Goal: Information Seeking & Learning: Learn about a topic

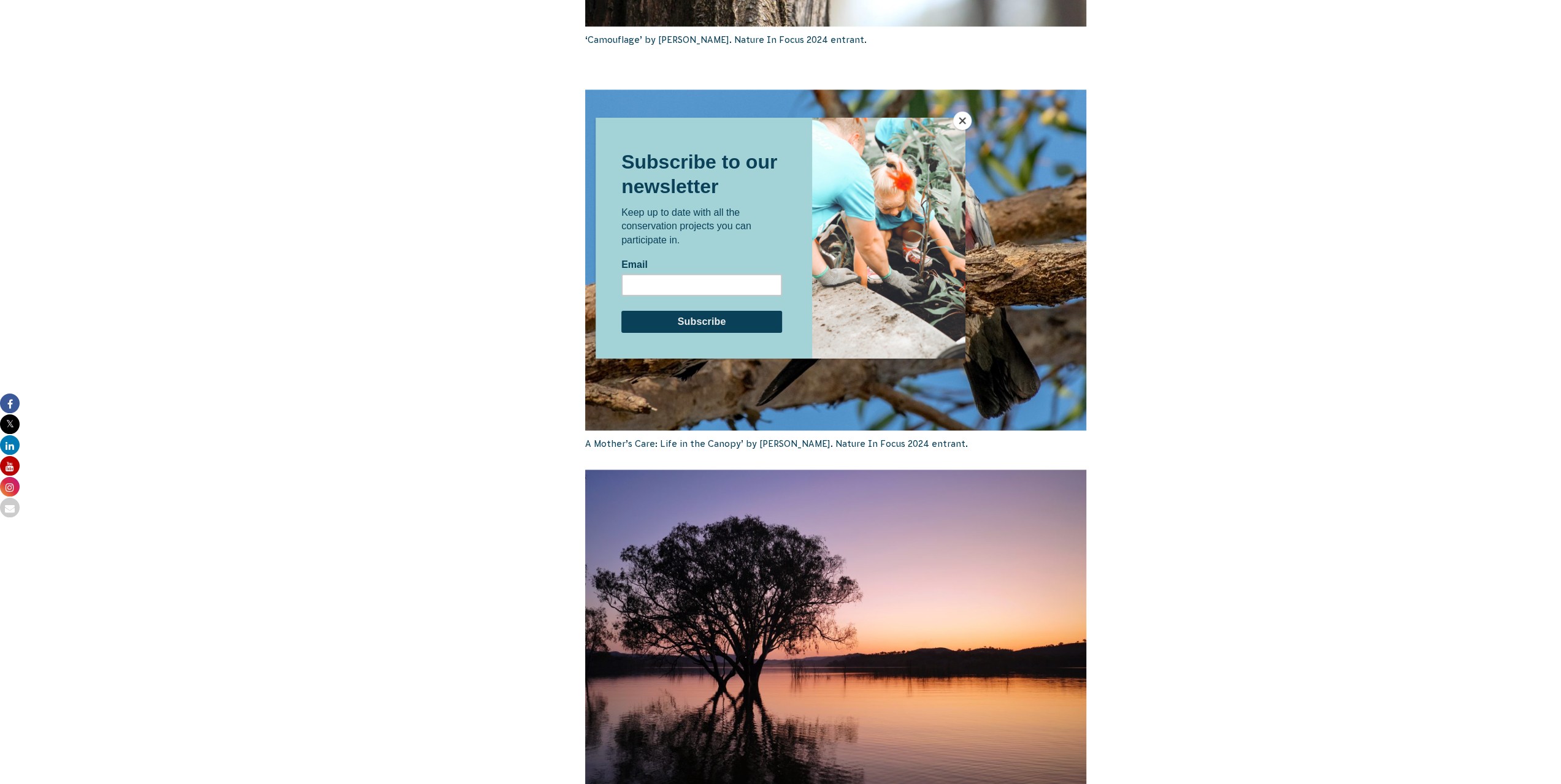
scroll to position [1839, 0]
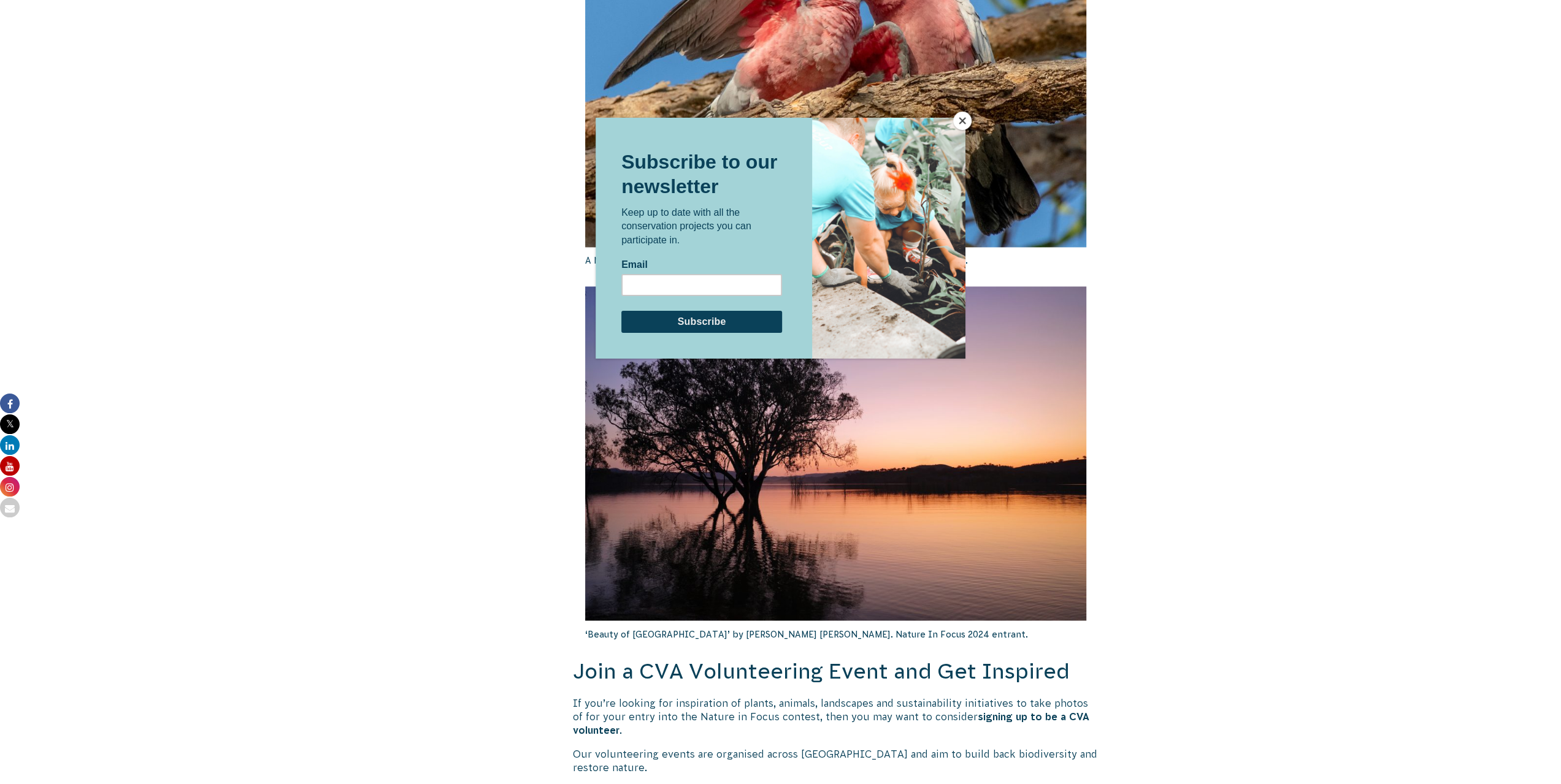
click at [966, 126] on button "Close" at bounding box center [962, 120] width 19 height 19
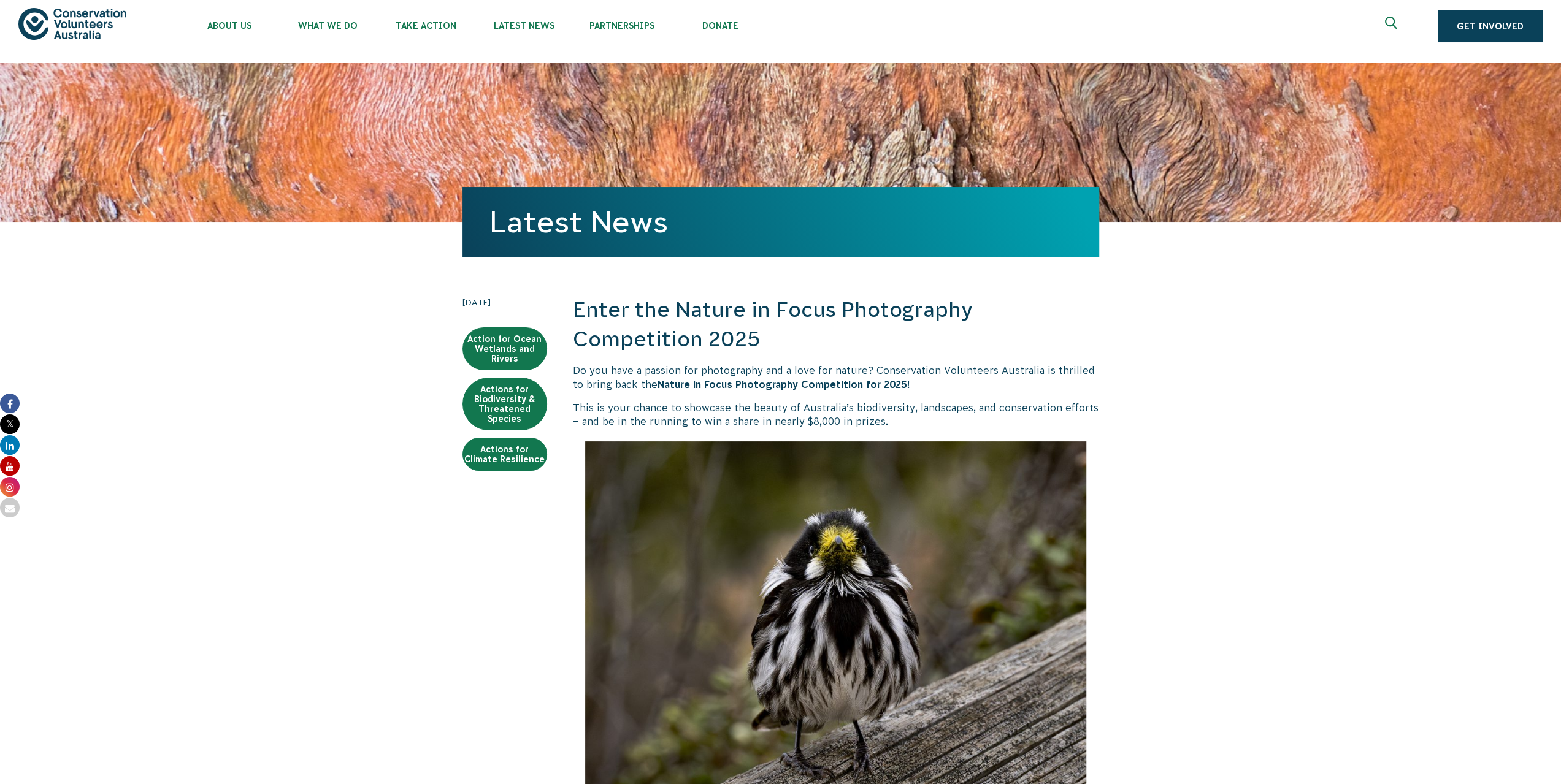
scroll to position [0, 0]
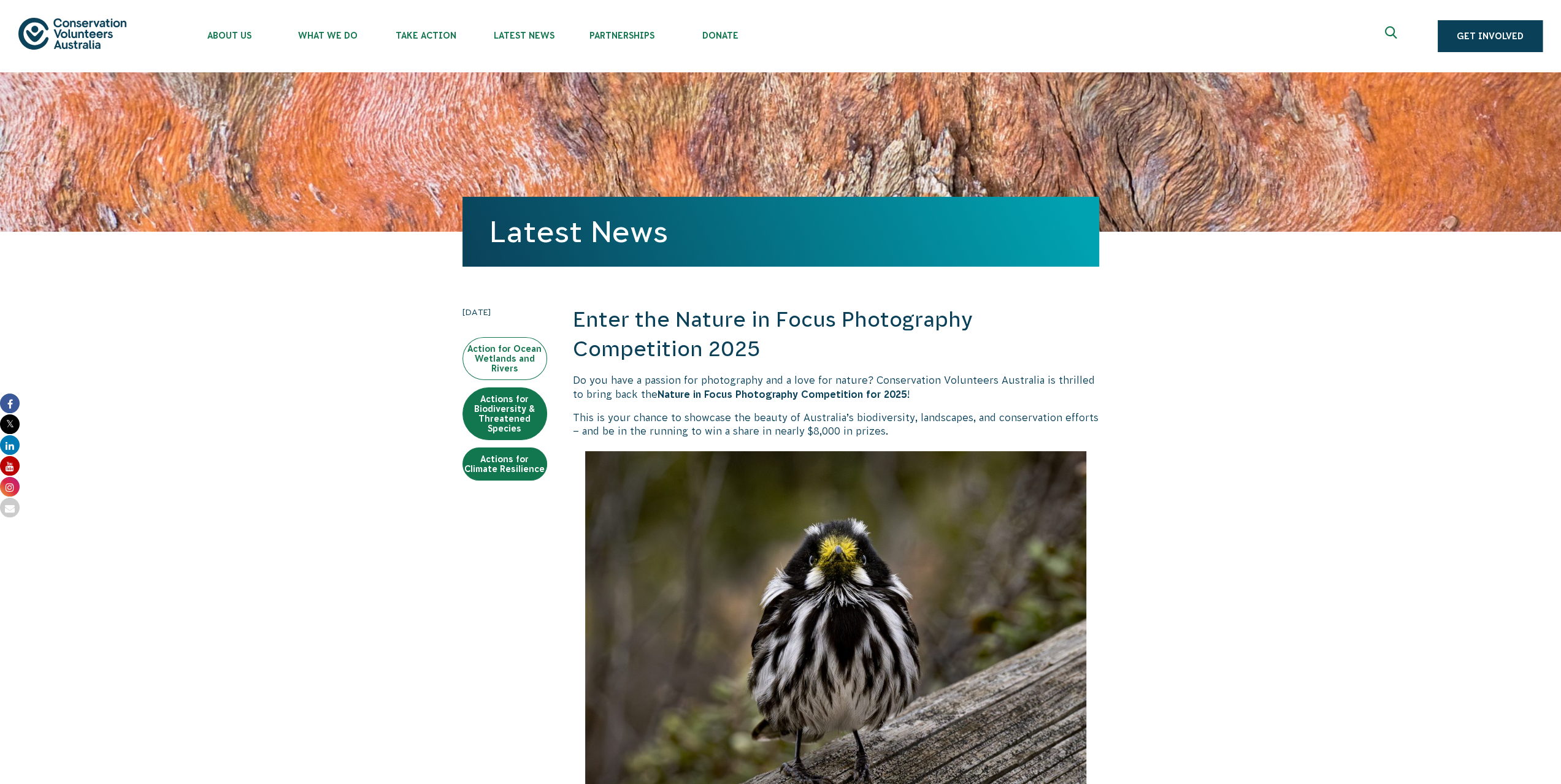
click at [524, 360] on link "Action for Ocean Wetlands and Rivers" at bounding box center [505, 359] width 85 height 43
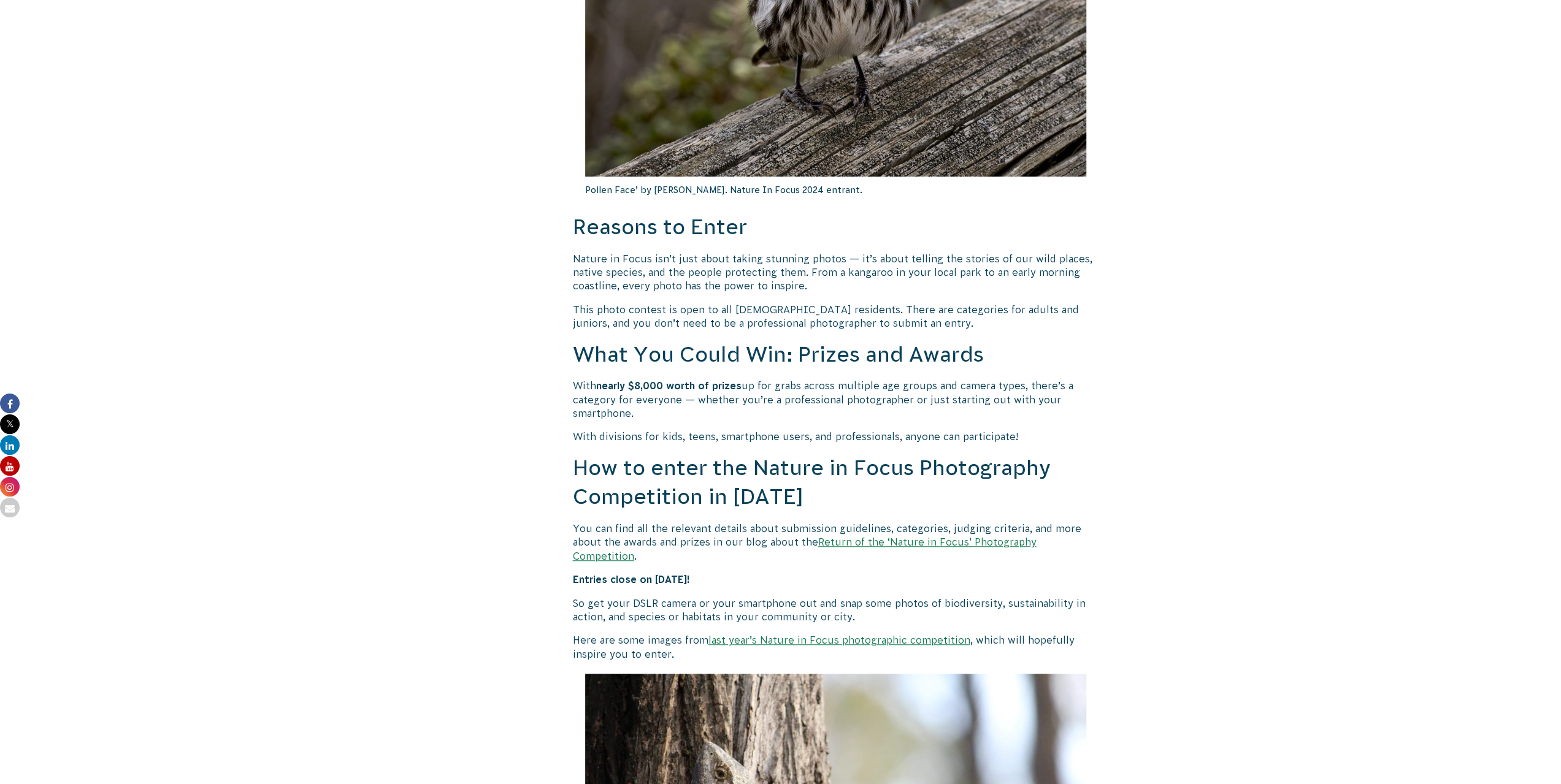
scroll to position [735, 0]
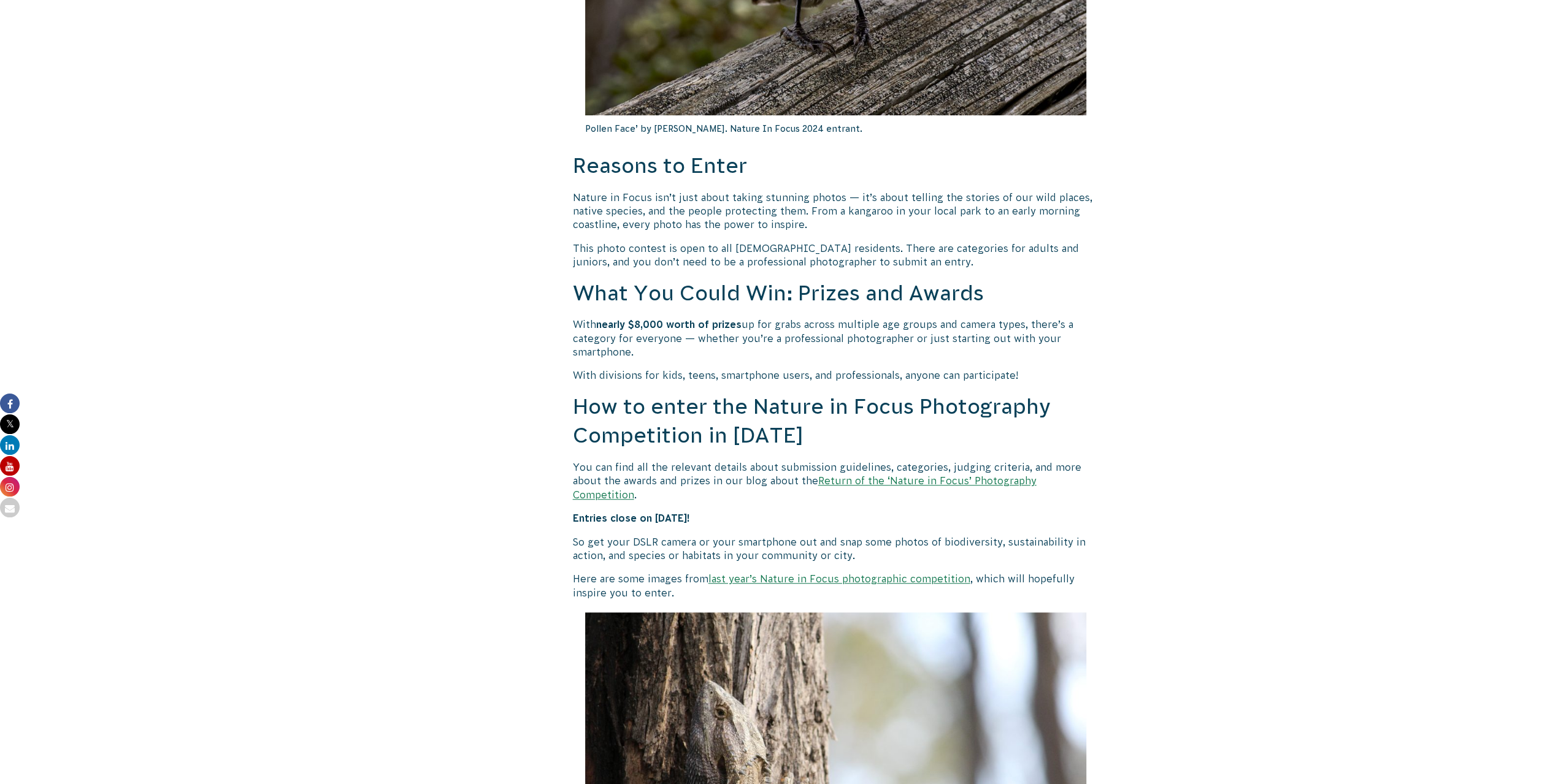
click at [863, 481] on link "Return of the ‘Nature in Focus’ Photography Competition" at bounding box center [804, 487] width 464 height 25
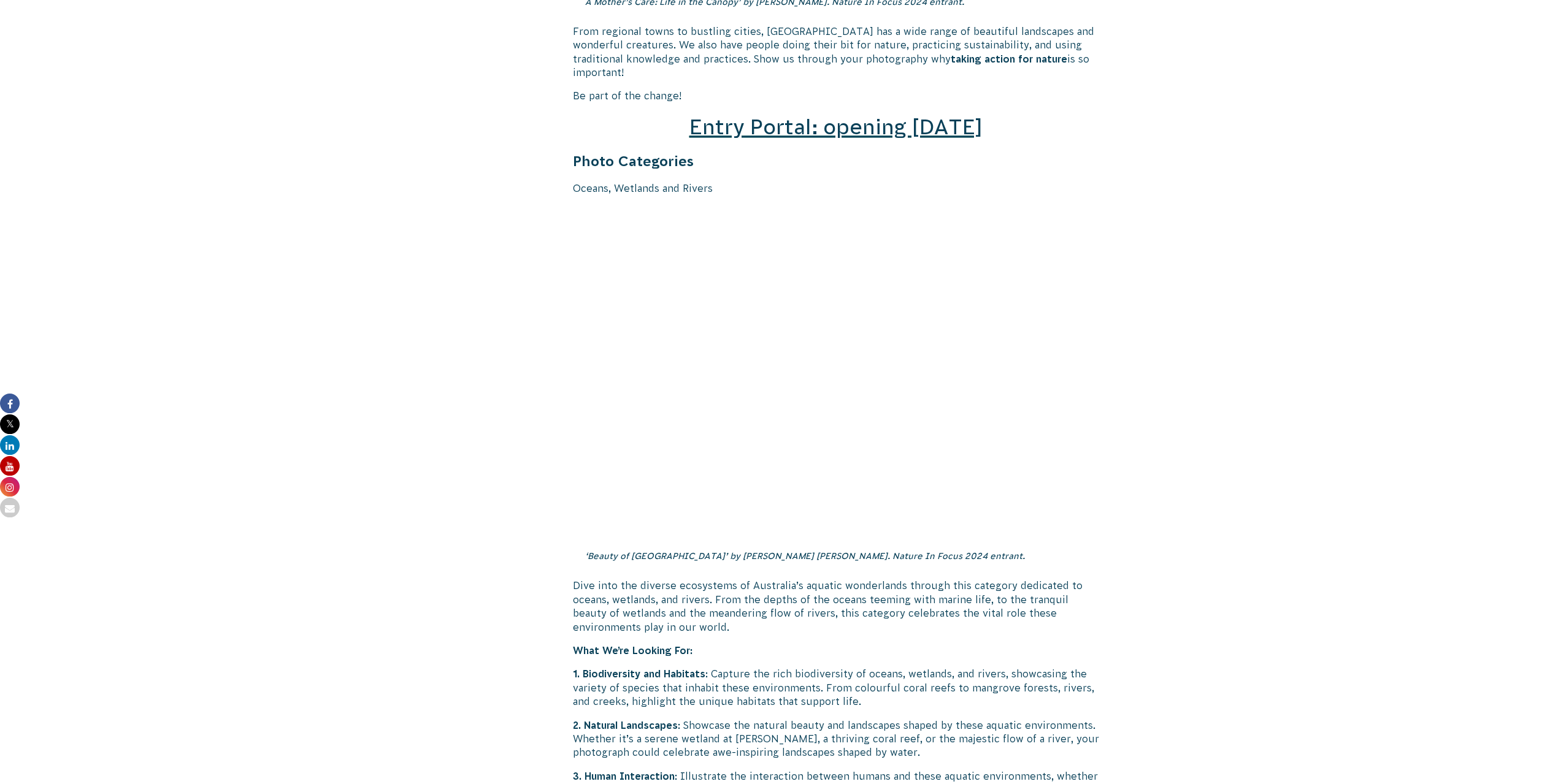
scroll to position [1532, 0]
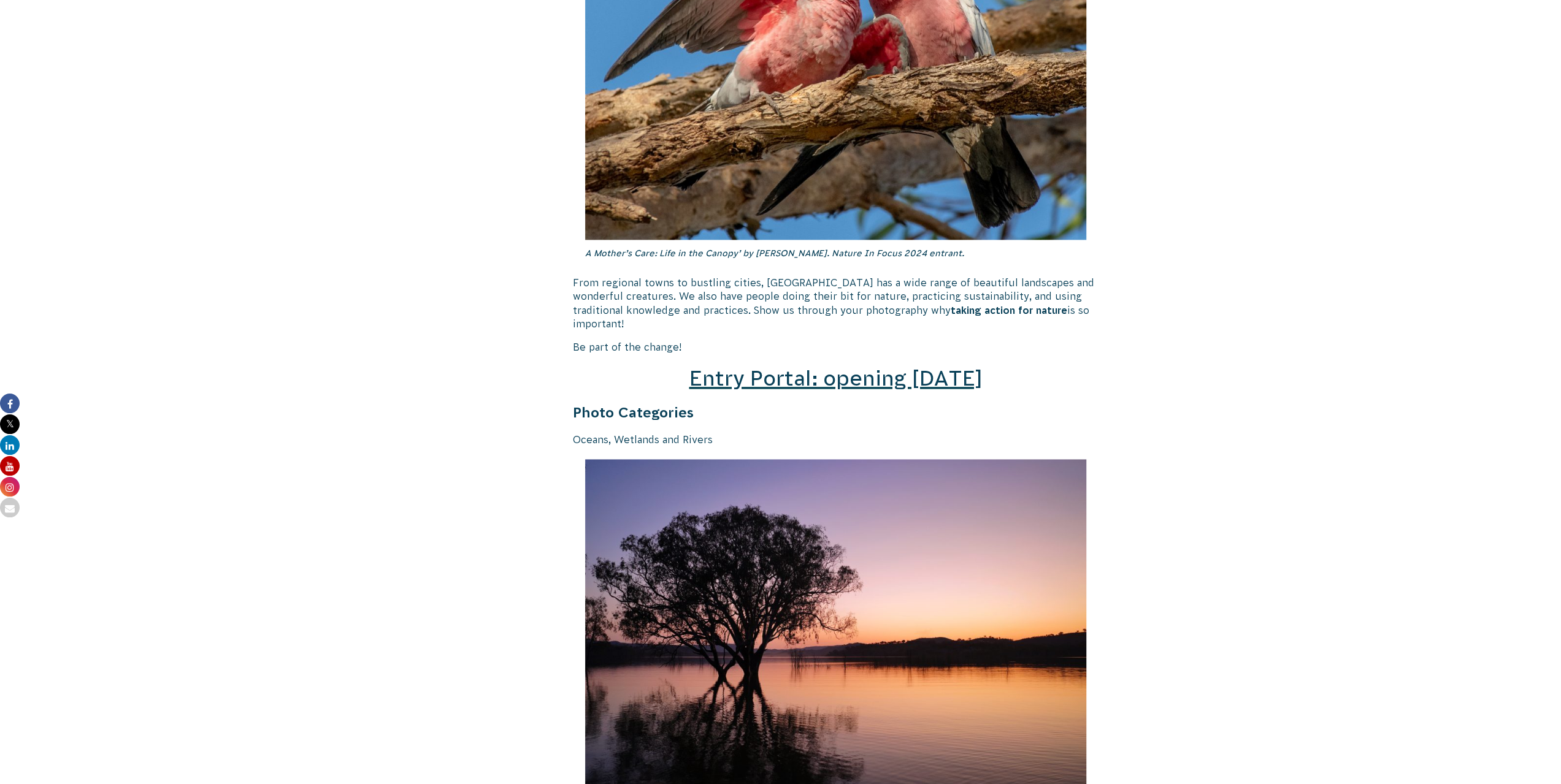
click at [888, 367] on span "Entry Portal: opening July 4" at bounding box center [835, 378] width 293 height 23
